Goal: Find specific page/section: Find specific page/section

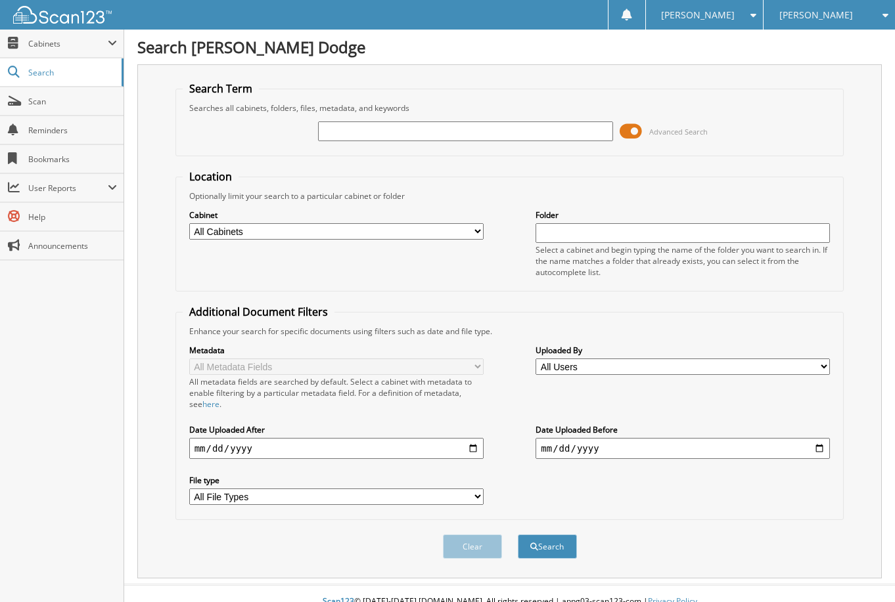
click at [382, 130] on input "text" at bounding box center [465, 132] width 294 height 20
drag, startPoint x: 271, startPoint y: 189, endPoint x: 331, endPoint y: 194, distance: 60.7
click at [271, 189] on fieldset "Location Optionally limit your search to a particular cabinet or folder Cabinet…" at bounding box center [509, 230] width 669 height 122
click at [453, 124] on input "text" at bounding box center [465, 132] width 294 height 20
paste input "C11122A"
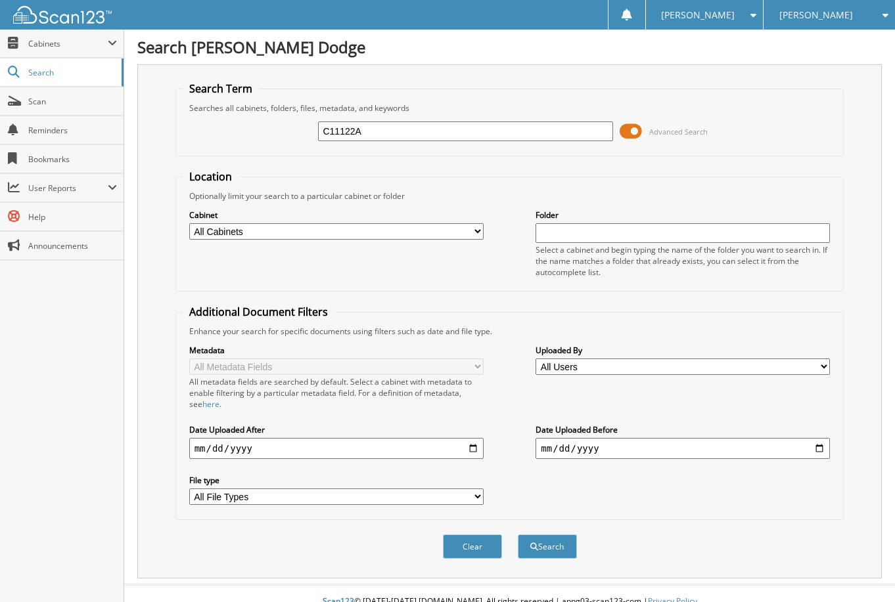
type input "C11122A"
click at [518, 535] on button "Search" at bounding box center [547, 547] width 59 height 24
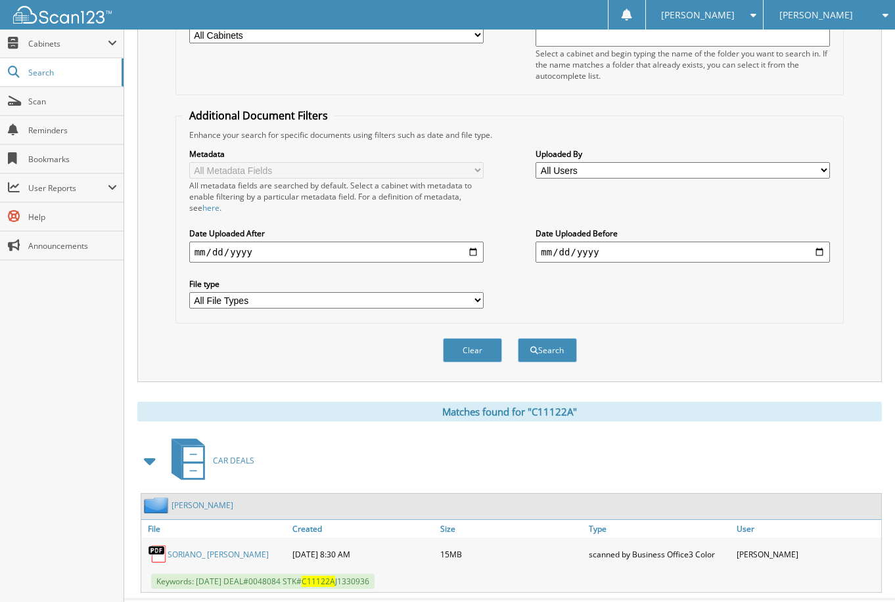
scroll to position [227, 0]
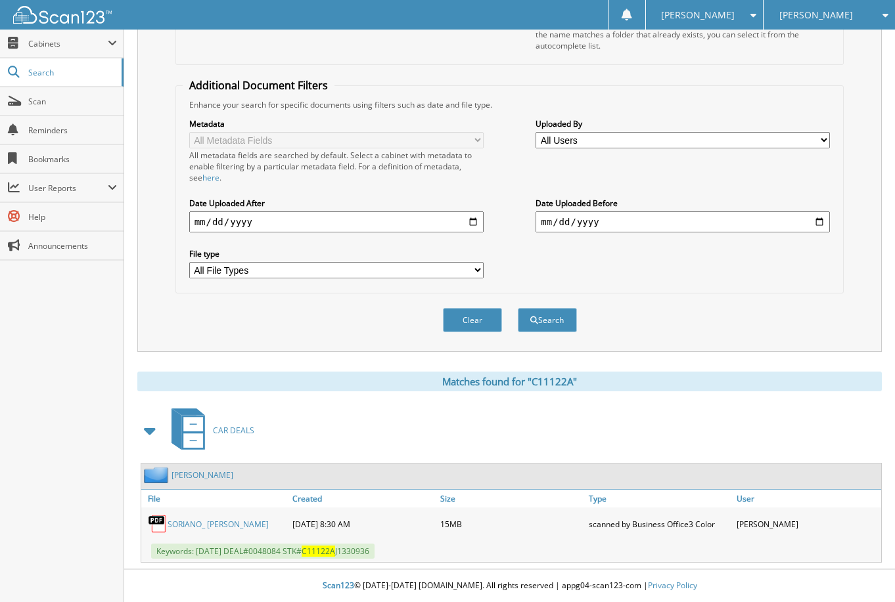
click at [202, 522] on link "SORIANO_ [PERSON_NAME]" at bounding box center [218, 524] width 101 height 11
click at [106, 321] on div "Close Cabinets This Company All Companies Search Scan" at bounding box center [62, 316] width 124 height 573
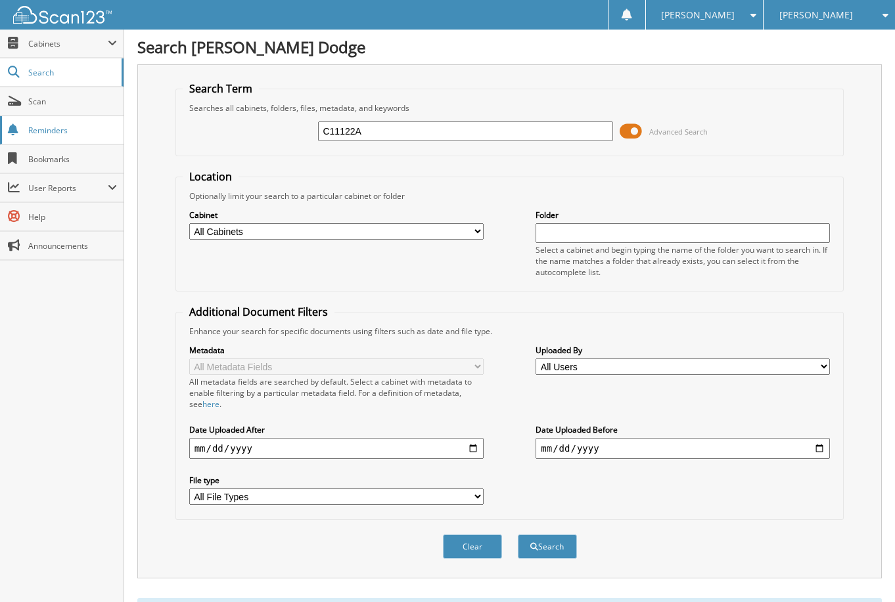
drag, startPoint x: 290, startPoint y: 132, endPoint x: 87, endPoint y: 144, distance: 204.0
click at [93, 141] on body "[PERSON_NAME] Settings Logout [PERSON_NAME] Dodge [PERSON_NAME] Chrysler Jeep C…" at bounding box center [447, 414] width 895 height 829
drag, startPoint x: 217, startPoint y: 133, endPoint x: 231, endPoint y: 133, distance: 14.5
click at [217, 133] on div "25 Advanced Search" at bounding box center [510, 131] width 654 height 35
click at [363, 135] on input "25" at bounding box center [465, 132] width 294 height 20
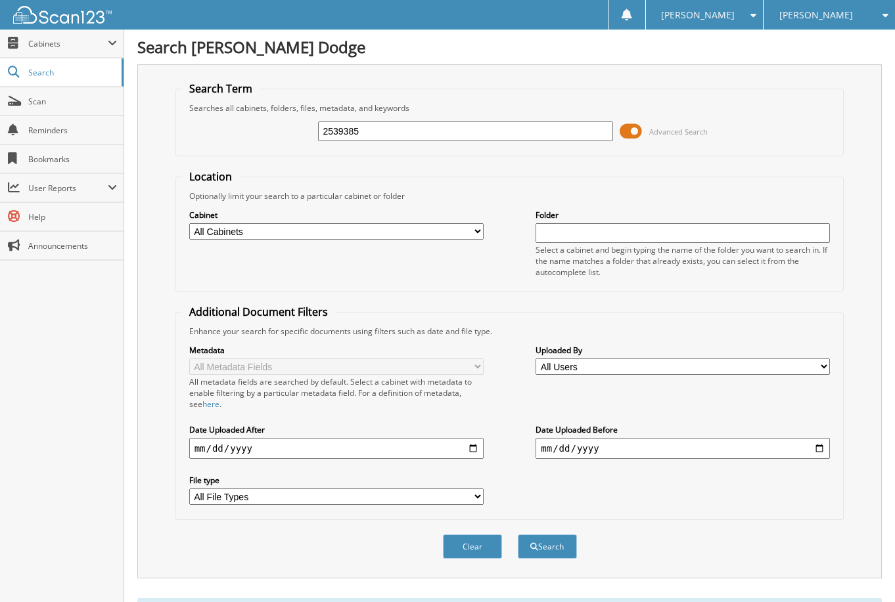
type input "2539385"
click at [518, 535] on button "Search" at bounding box center [547, 547] width 59 height 24
click at [157, 291] on div "Search Term Searches all cabinets, folders, files, metadata, and keywords 25393…" at bounding box center [509, 321] width 744 height 514
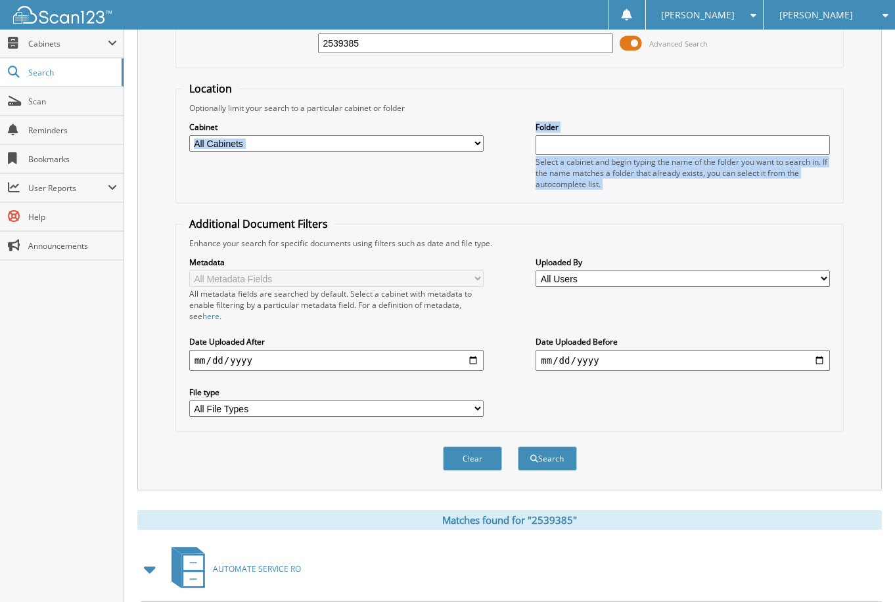
scroll to position [154, 0]
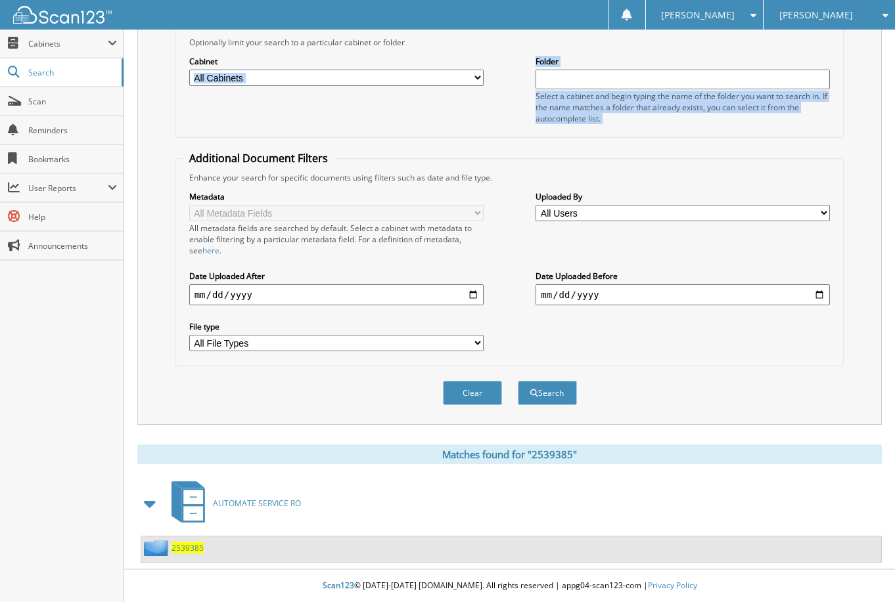
click at [182, 547] on span "2539385" at bounding box center [187, 548] width 32 height 11
